Goal: Task Accomplishment & Management: Manage account settings

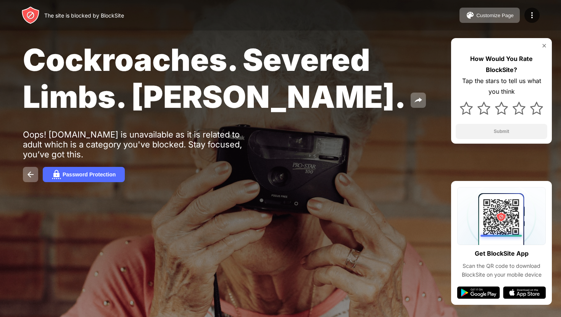
click at [546, 44] on img at bounding box center [544, 46] width 6 height 6
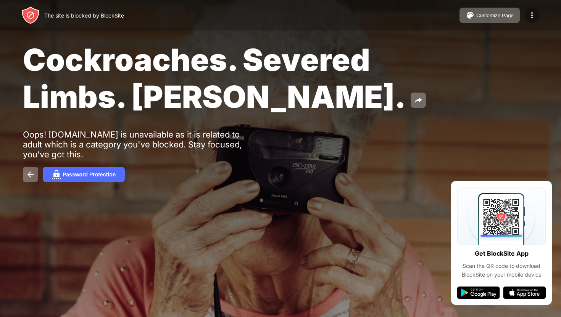
click at [533, 10] on div at bounding box center [531, 15] width 15 height 15
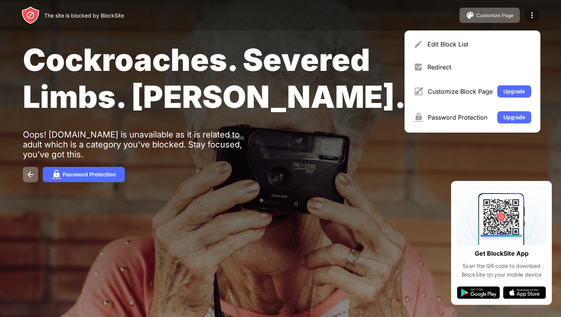
click at [531, 11] on img at bounding box center [531, 15] width 9 height 9
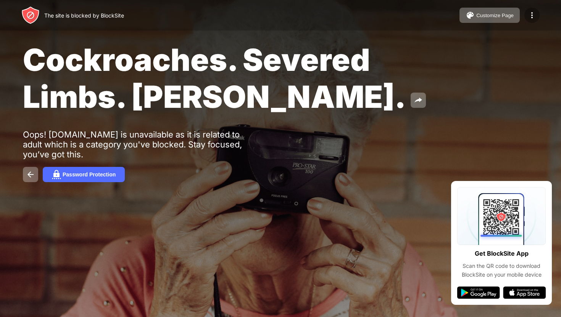
click at [531, 11] on img at bounding box center [531, 15] width 9 height 9
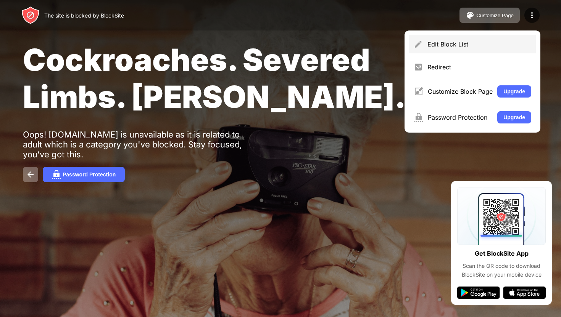
click at [461, 45] on div "Edit Block List" at bounding box center [479, 44] width 104 height 8
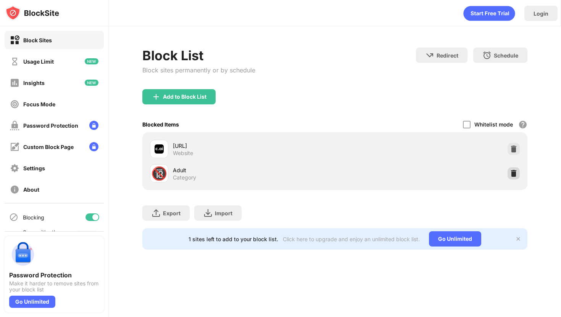
click at [513, 172] on img at bounding box center [514, 174] width 8 height 8
